Goal: Task Accomplishment & Management: Manage account settings

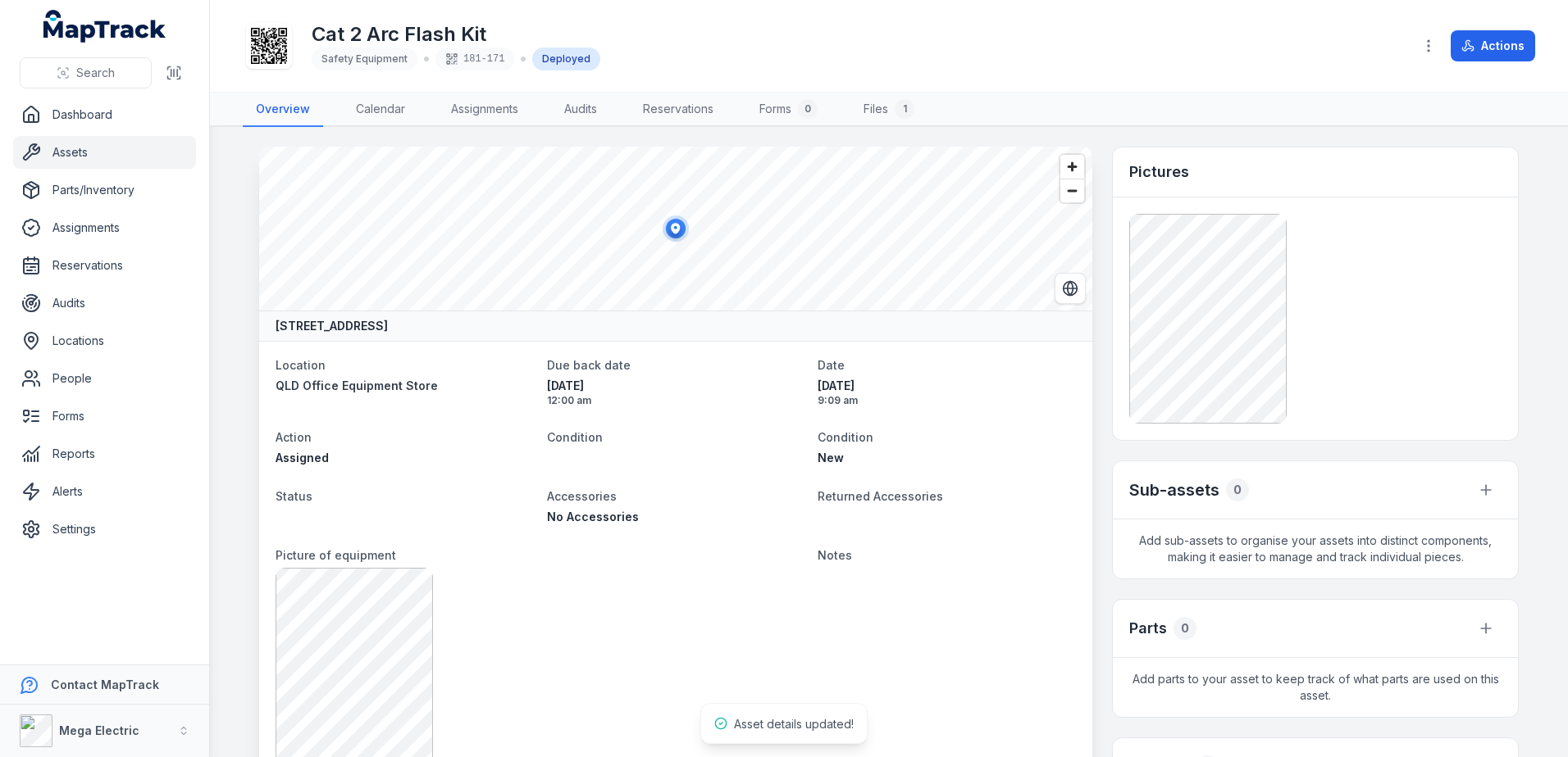
scroll to position [1111, 0]
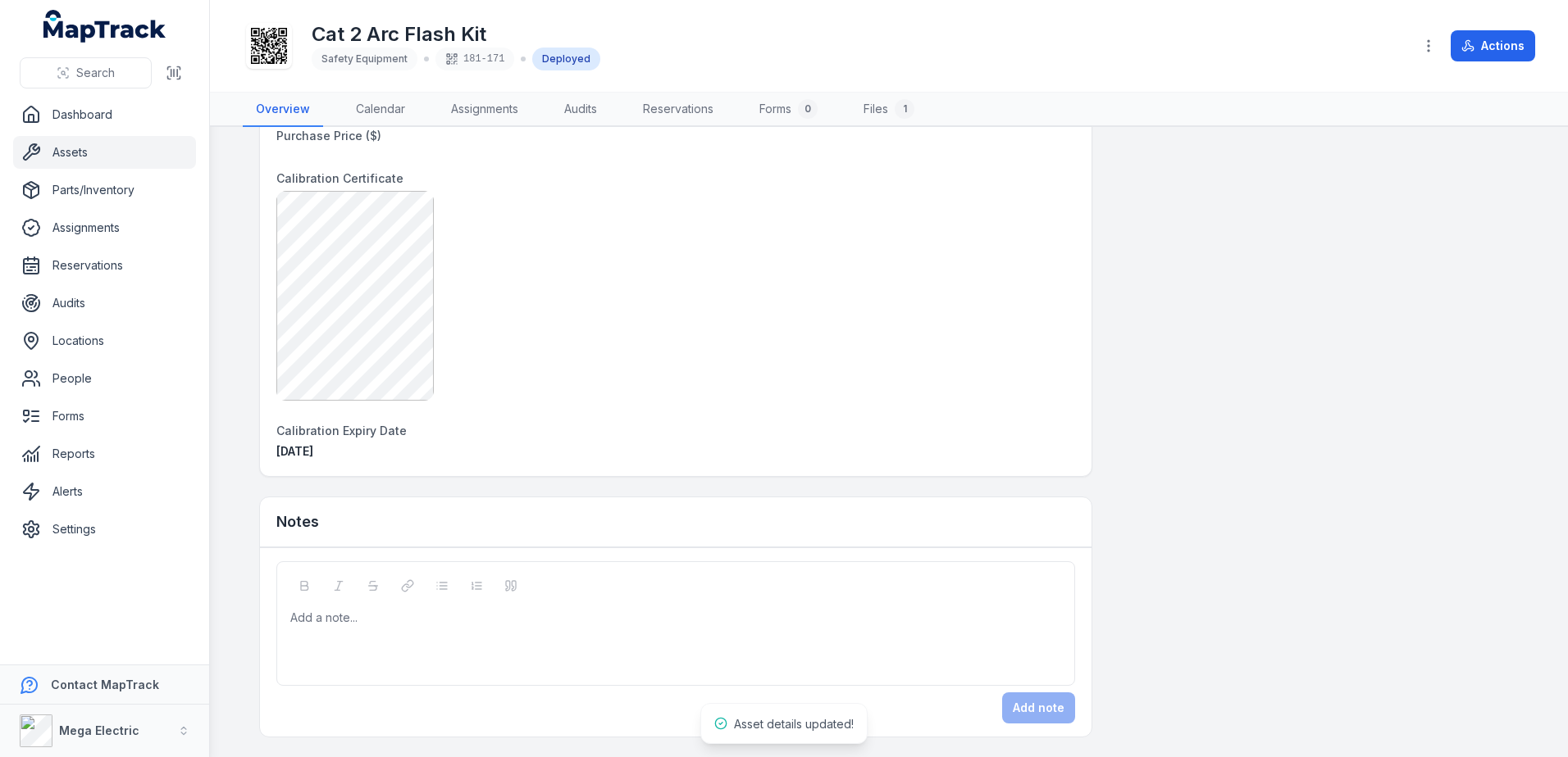
click at [477, 641] on div "Add a note..." at bounding box center [676, 642] width 771 height 66
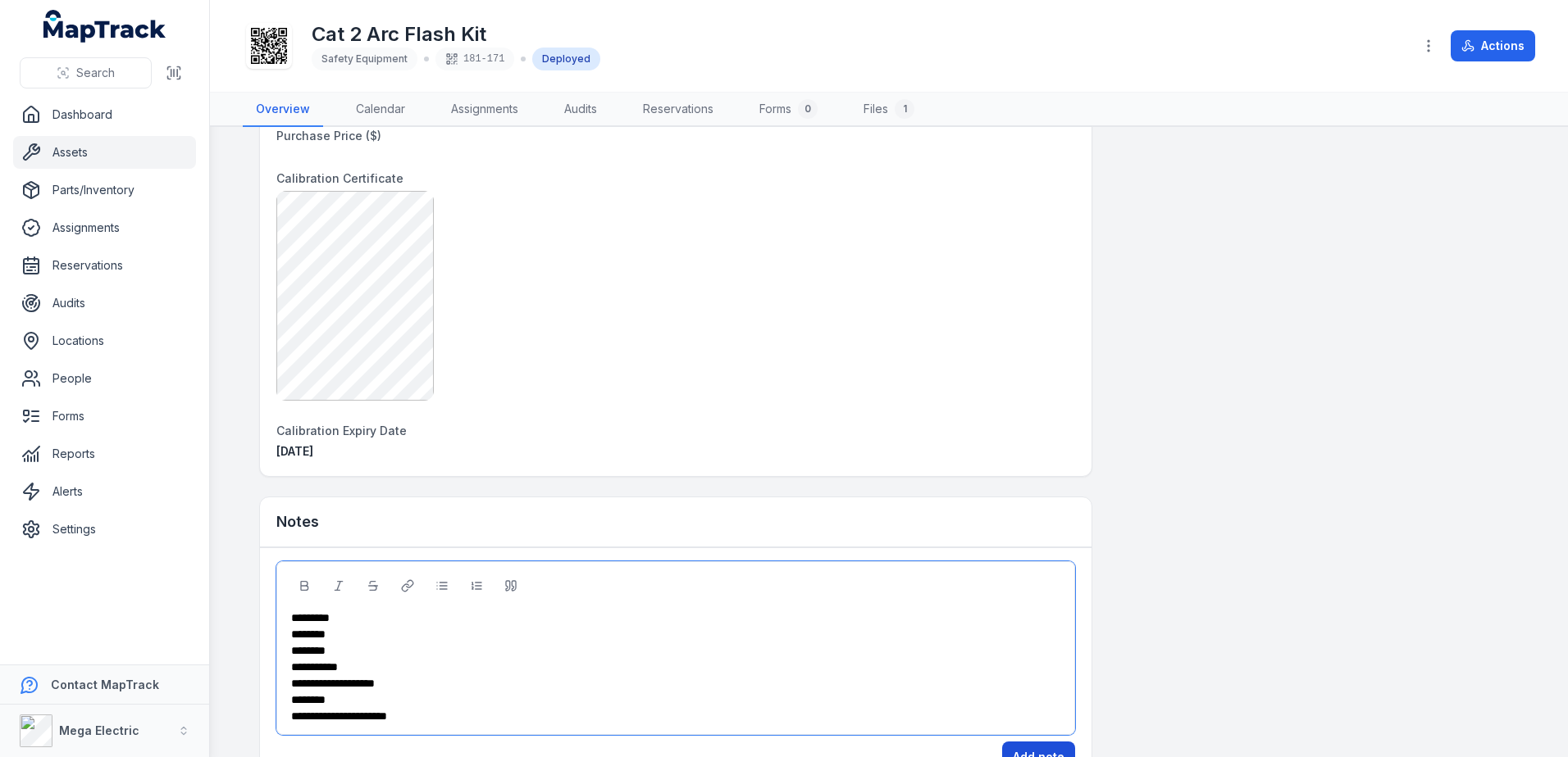
click at [1042, 747] on button "Add note" at bounding box center [1038, 757] width 73 height 31
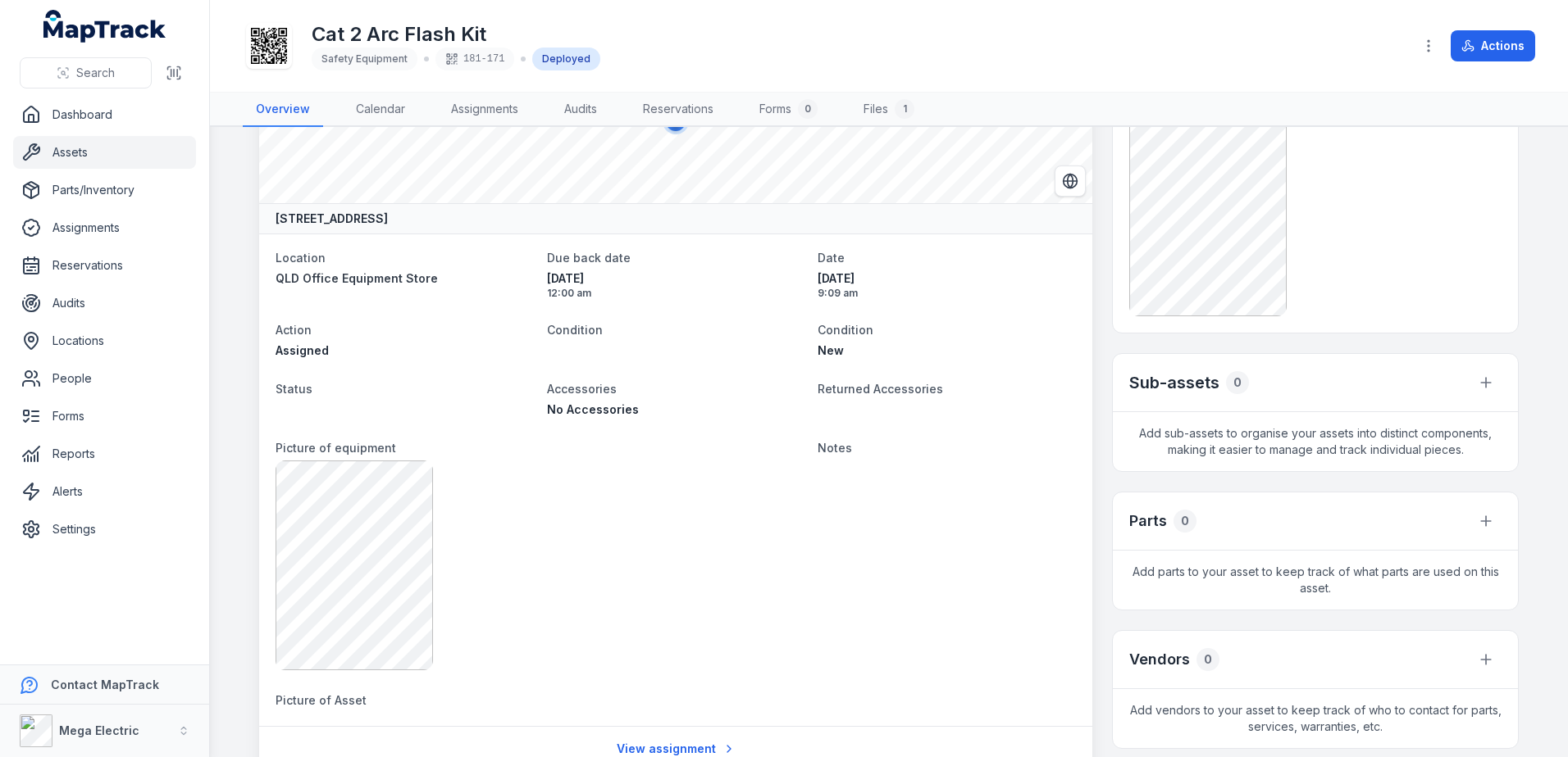
scroll to position [45, 0]
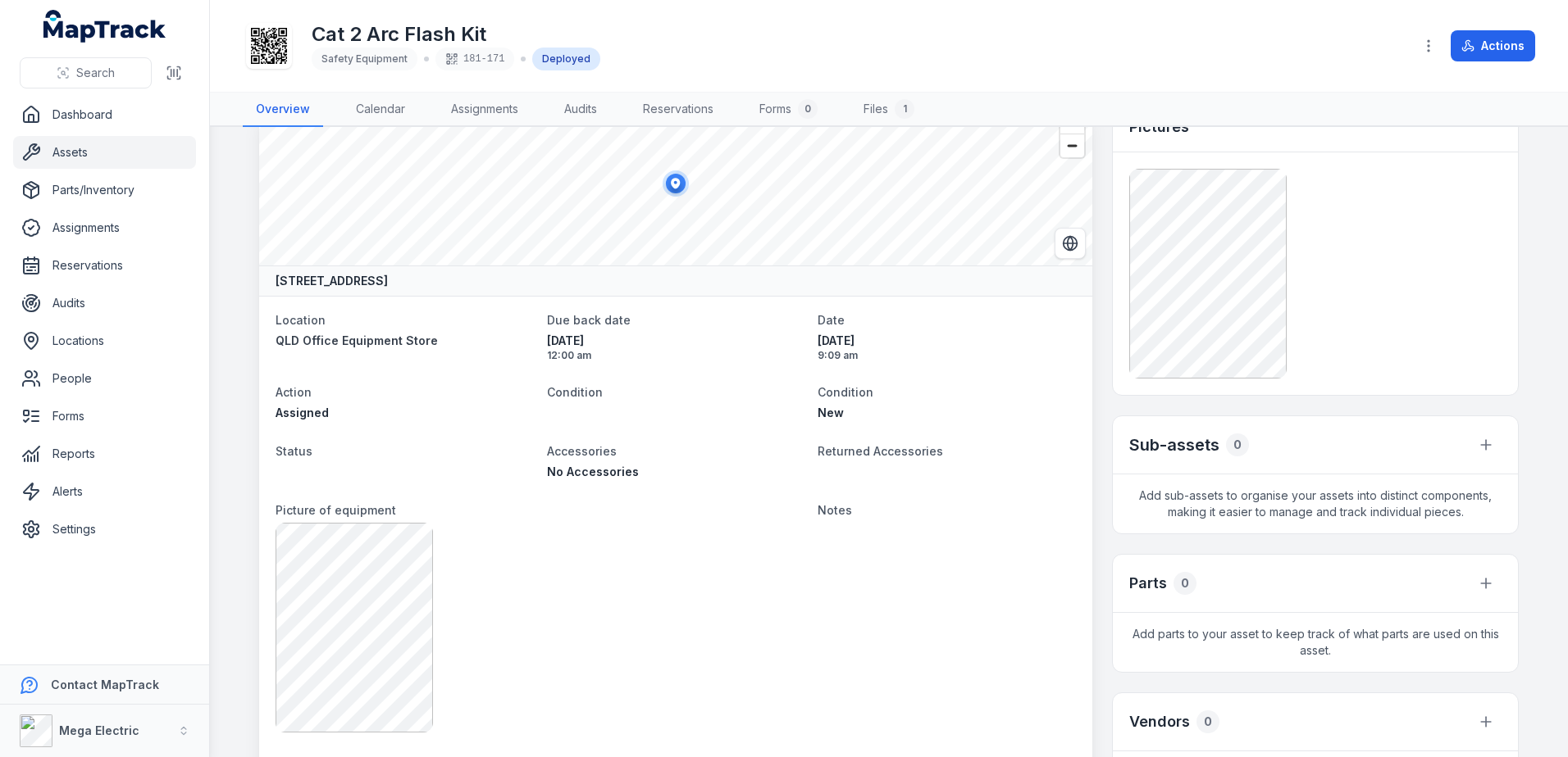
click at [92, 155] on link "Assets" at bounding box center [105, 152] width 183 height 33
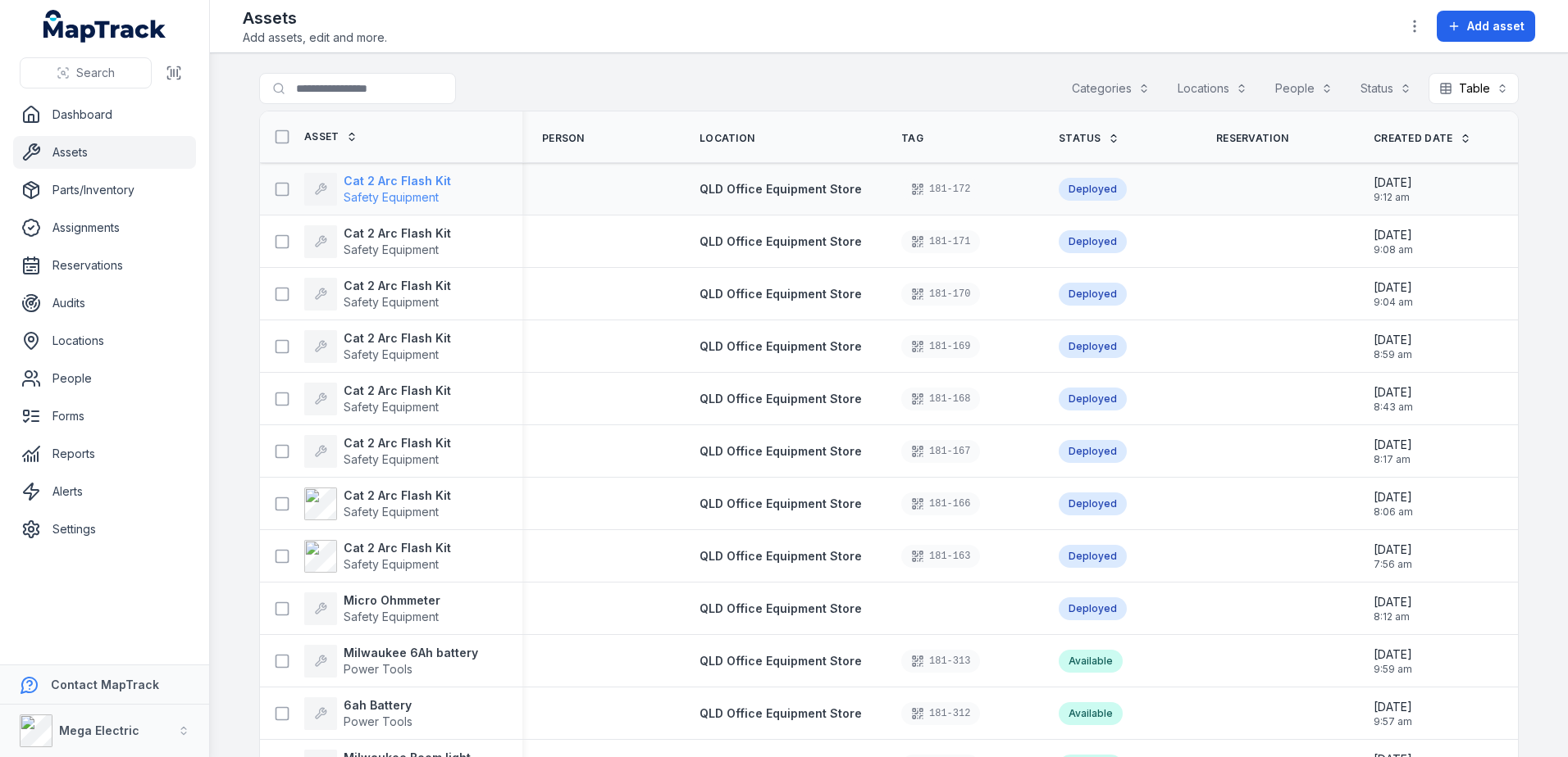
click at [364, 184] on strong "Cat 2 Arc Flash Kit" at bounding box center [397, 181] width 108 height 16
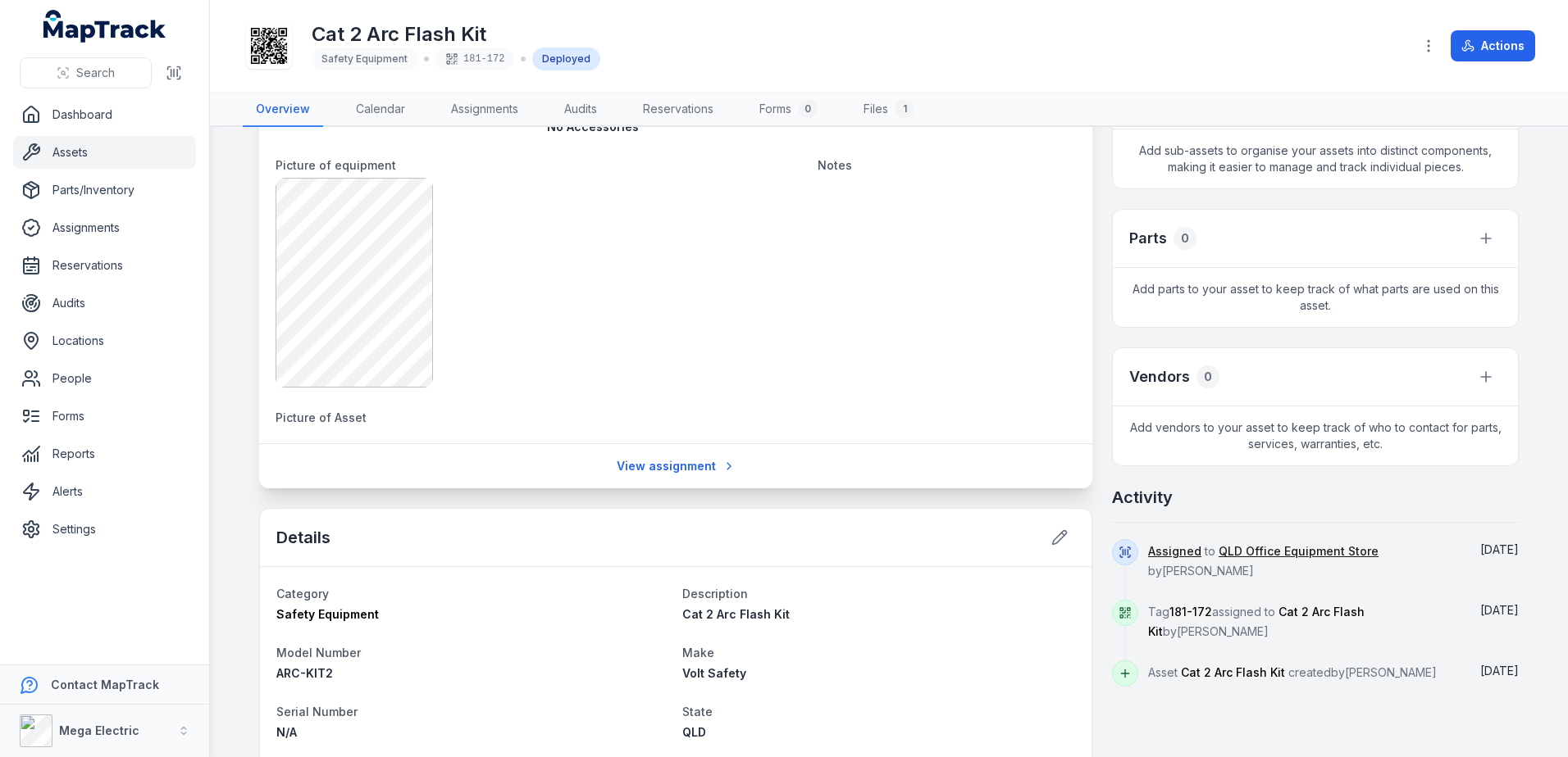
scroll to position [492, 0]
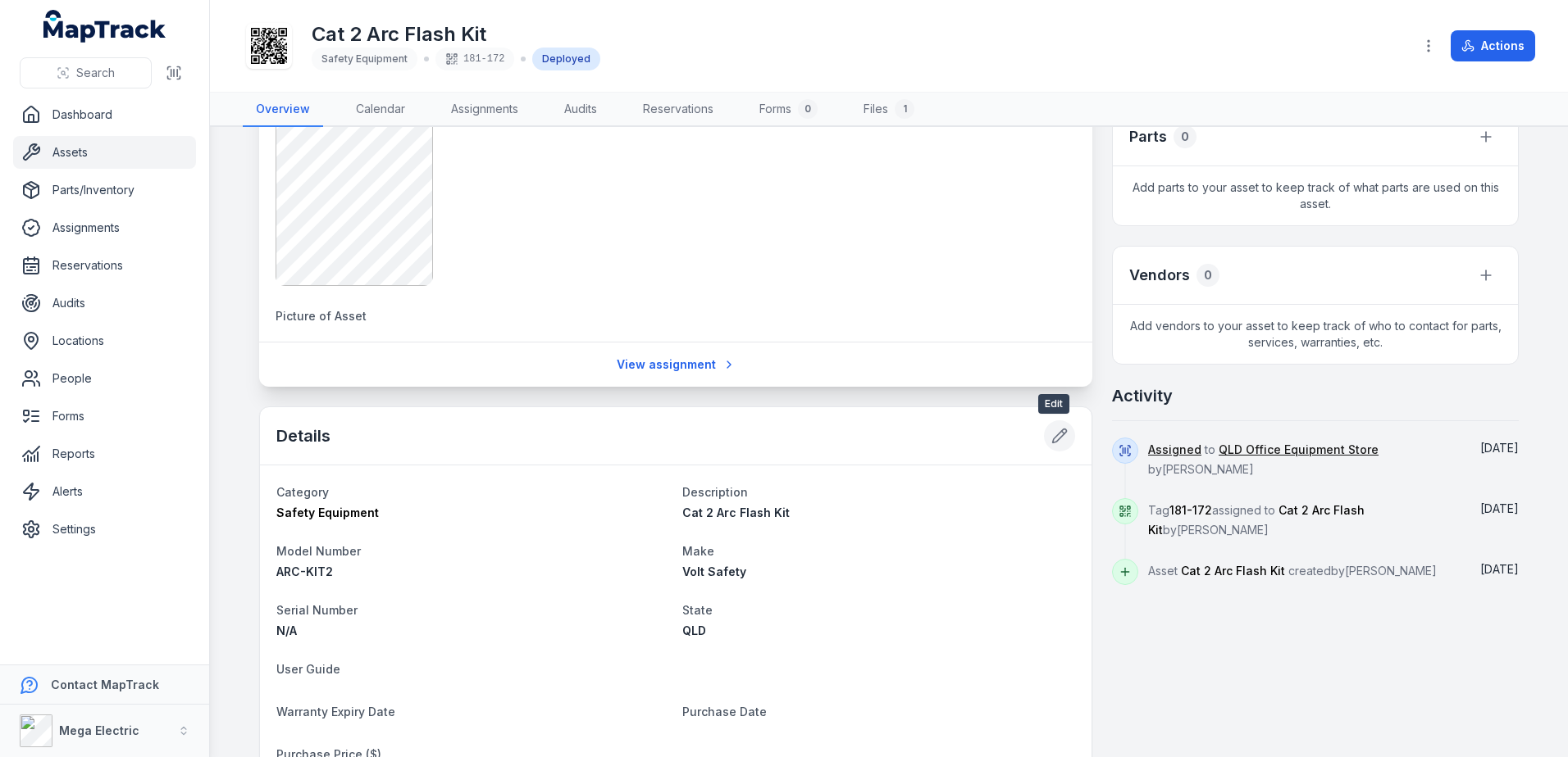
click at [1053, 435] on icon at bounding box center [1060, 436] width 14 height 14
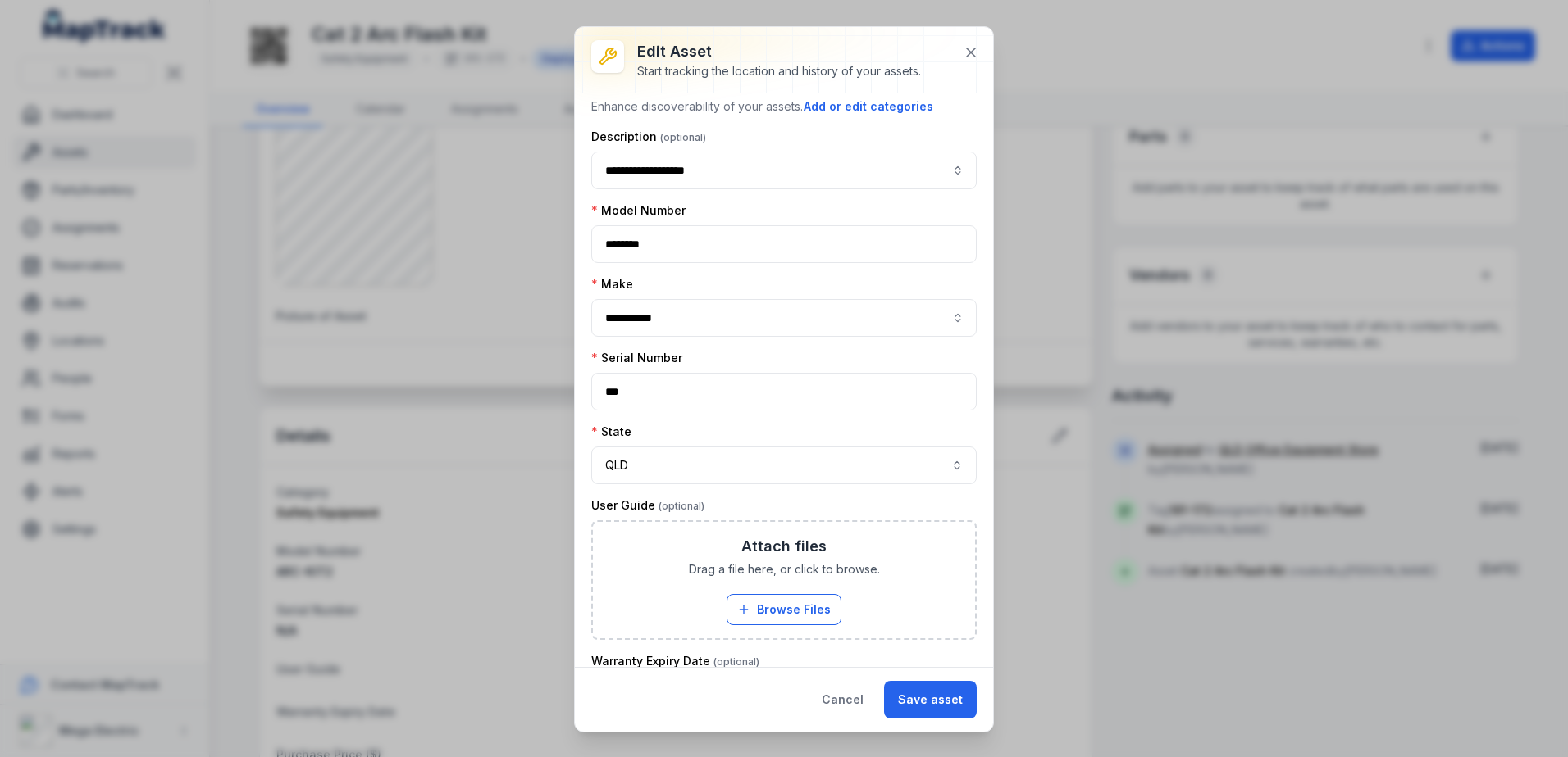
scroll to position [483, 0]
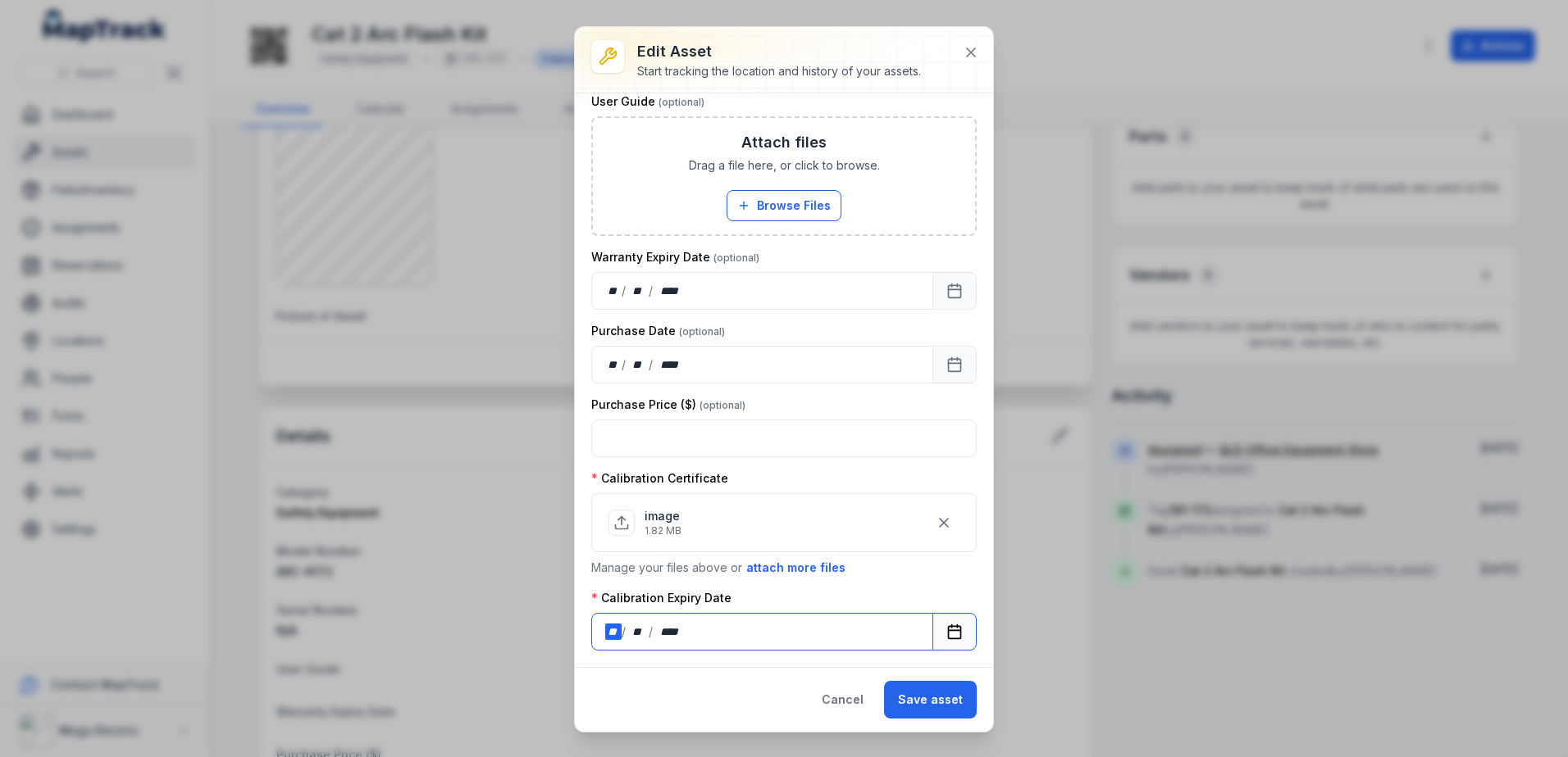
click at [607, 628] on div "**" at bounding box center [613, 632] width 16 height 16
click at [950, 693] on button "Save asset" at bounding box center [931, 700] width 92 height 37
